Goal: Check status: Check status

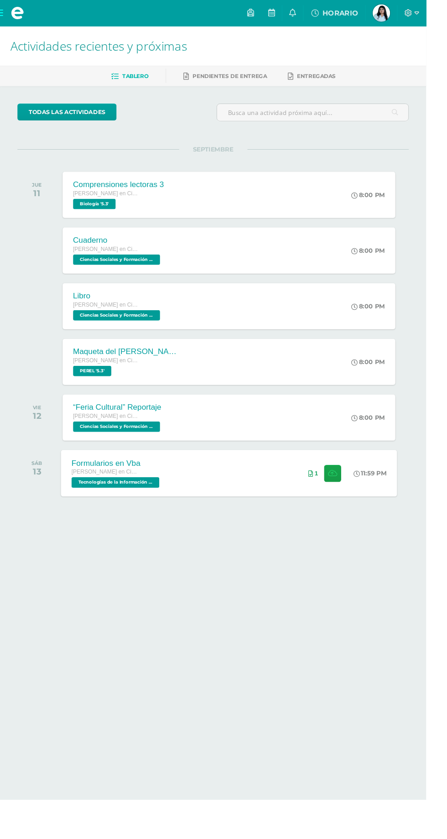
click at [253, 489] on div "Formularios en Vba Quinto Bachillerato en Ciencias y Letras Tecnologías de la I…" at bounding box center [240, 496] width 353 height 49
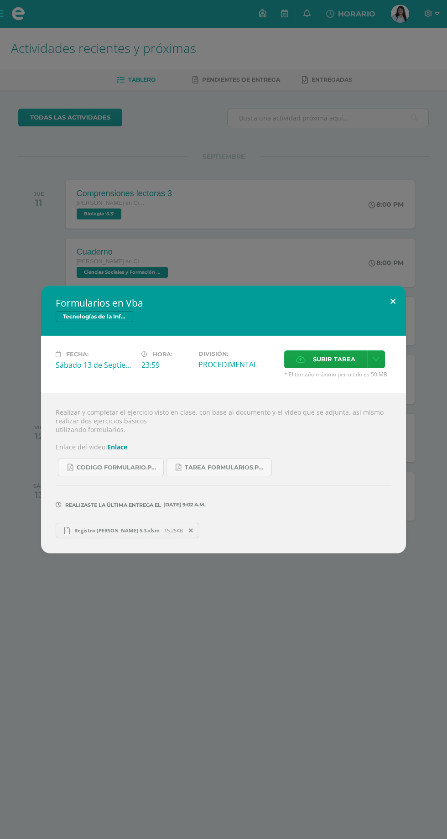
click at [393, 301] on button at bounding box center [393, 301] width 26 height 31
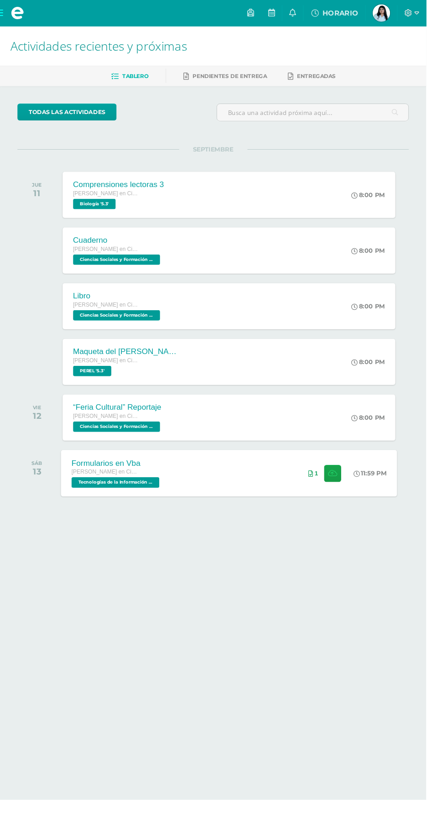
click at [247, 491] on div "Formularios en Vba [PERSON_NAME] en Ciencias y Letras Tecnologías de la Informa…" at bounding box center [240, 496] width 353 height 49
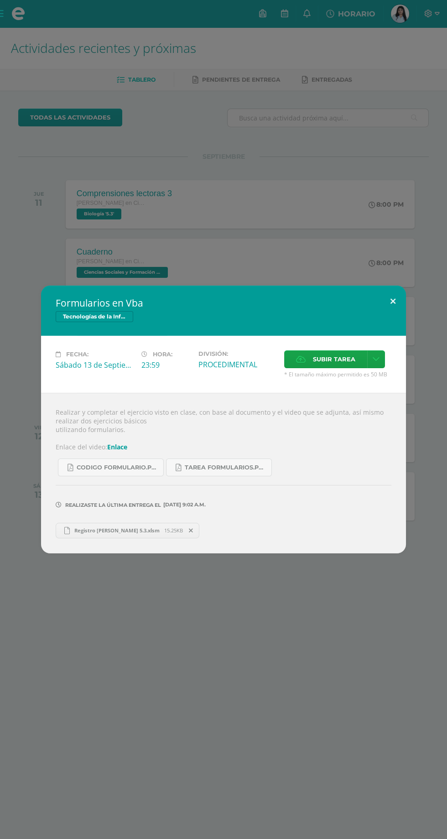
click at [406, 295] on button at bounding box center [393, 301] width 26 height 31
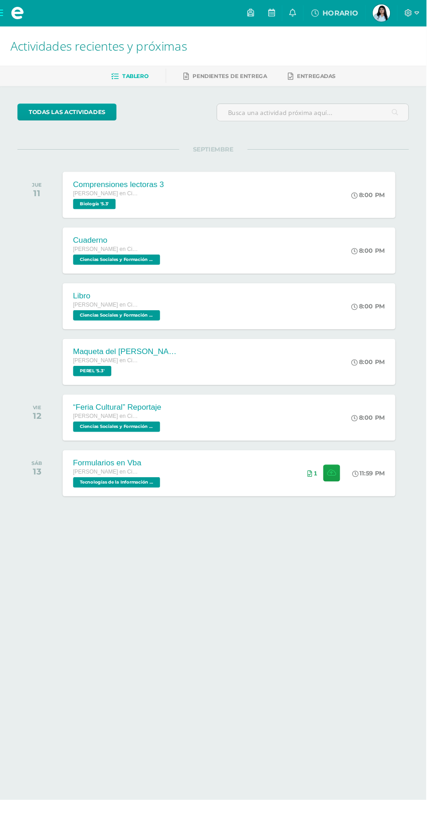
click at [409, 14] on img at bounding box center [400, 14] width 18 height 18
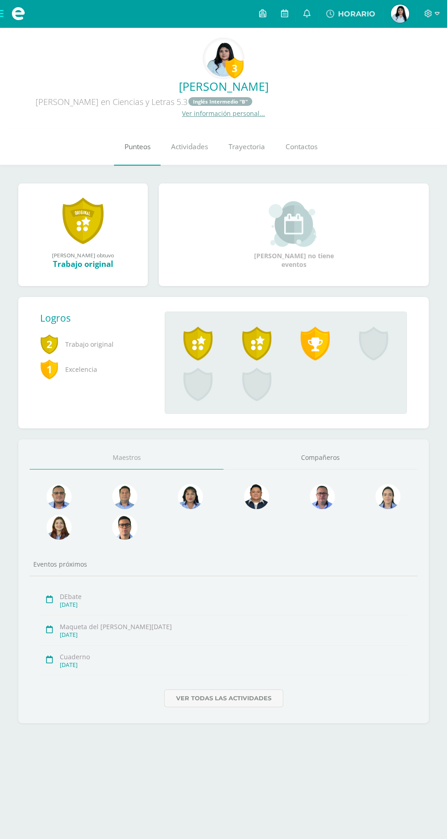
click at [141, 142] on span "Punteos" at bounding box center [138, 147] width 26 height 10
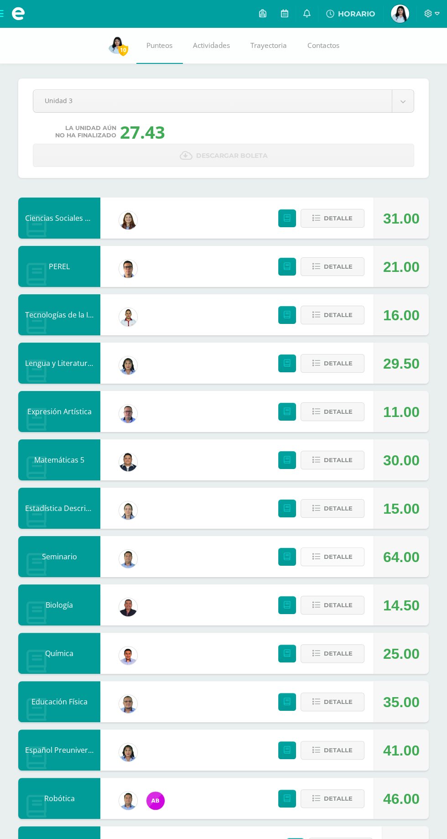
click at [335, 557] on span "Detalle" at bounding box center [338, 557] width 29 height 17
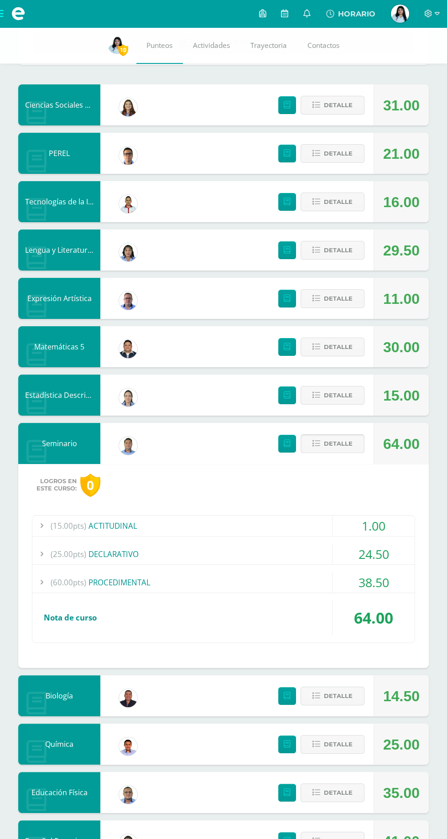
scroll to position [115, 0]
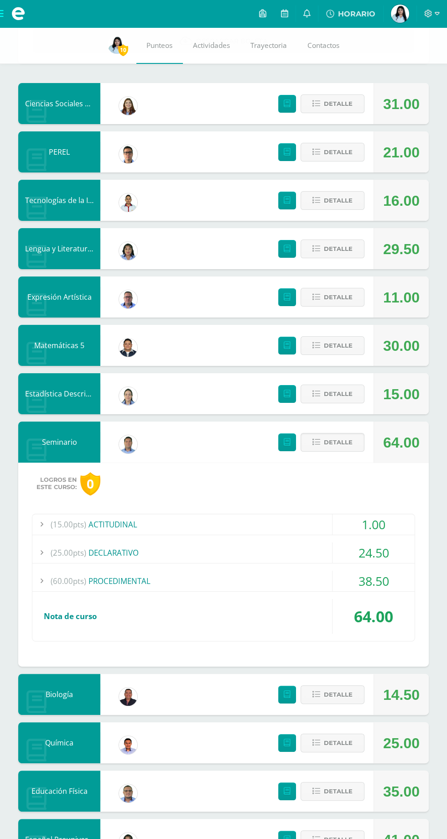
click at [356, 549] on div "24.50" at bounding box center [374, 553] width 82 height 21
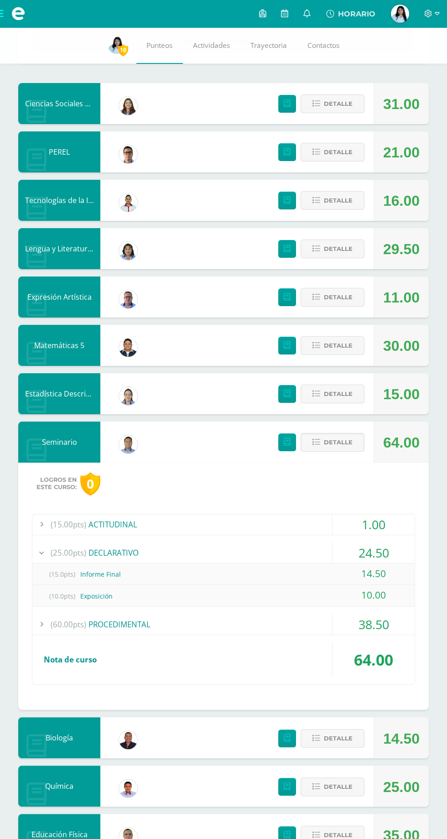
click at [349, 628] on div "38.50" at bounding box center [374, 624] width 82 height 21
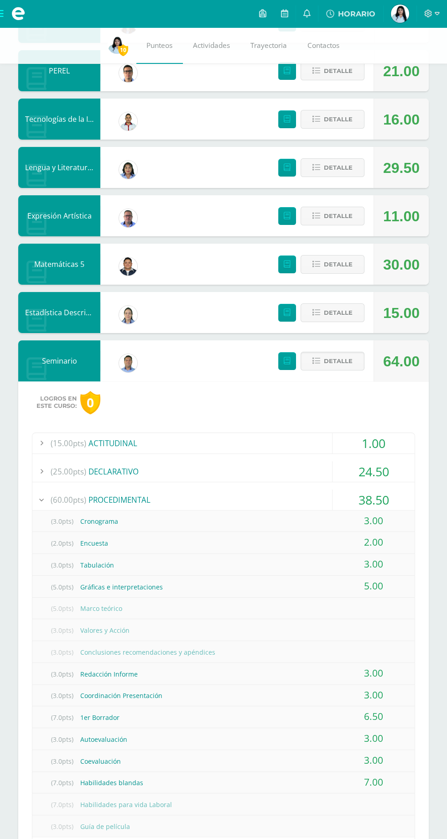
scroll to position [262, 0]
